Goal: Information Seeking & Learning: Learn about a topic

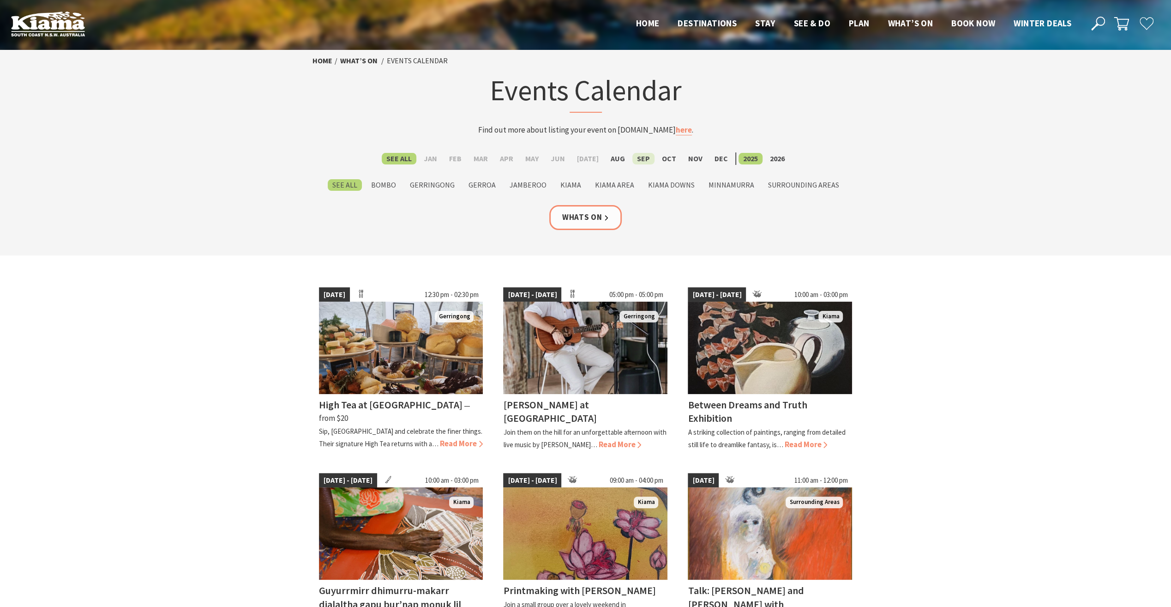
click at [632, 157] on label "Sep" at bounding box center [643, 159] width 22 height 12
click at [0, 0] on input "Sep" at bounding box center [0, 0] width 0 height 0
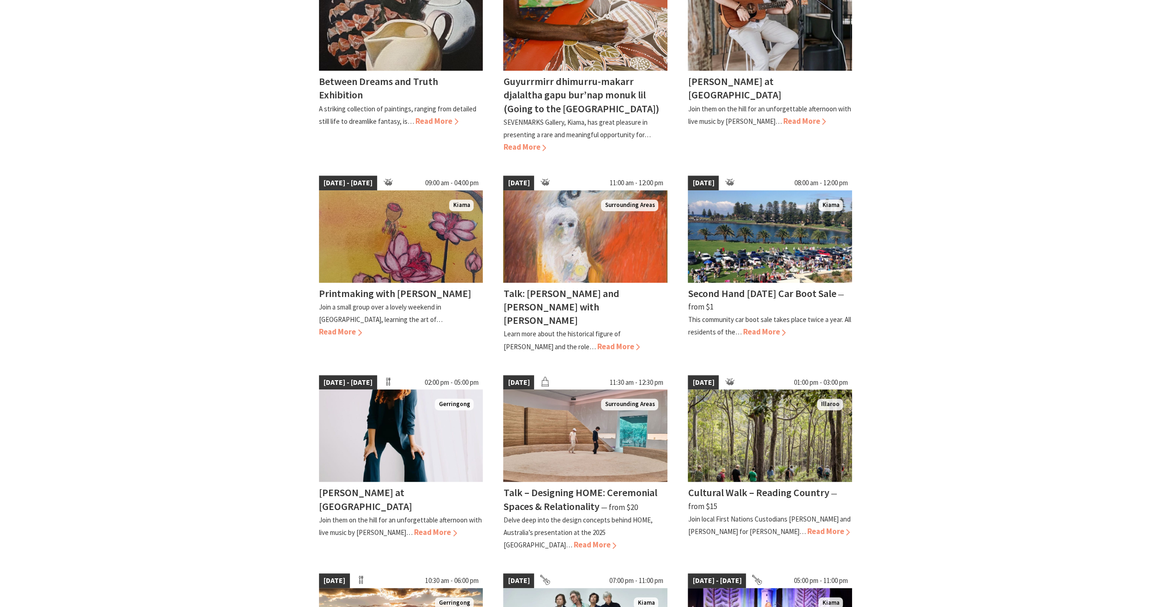
scroll to position [508, 0]
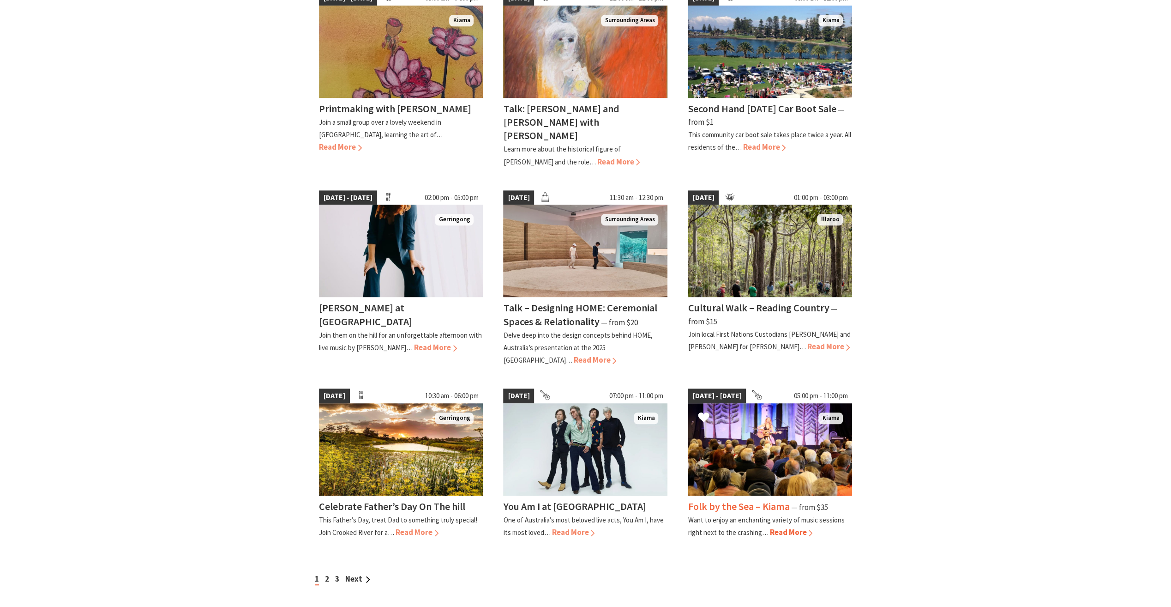
click at [758, 499] on h4 "Folk by the Sea – Kiama" at bounding box center [739, 505] width 102 height 13
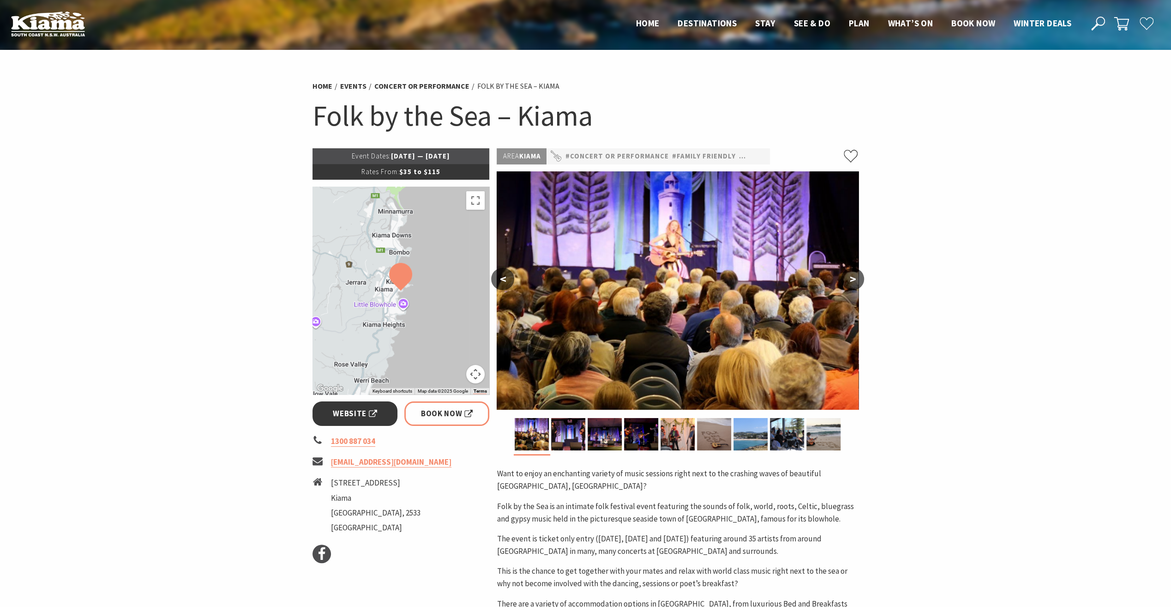
click at [357, 410] on span "Website" at bounding box center [355, 413] width 44 height 12
